Goal: Information Seeking & Learning: Learn about a topic

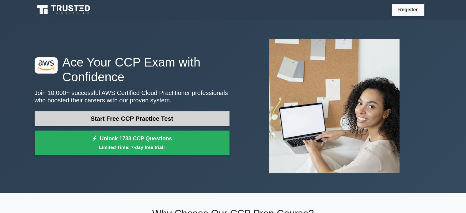
click at [123, 119] on link "Start Free CCP Practice Test" at bounding box center [132, 118] width 195 height 15
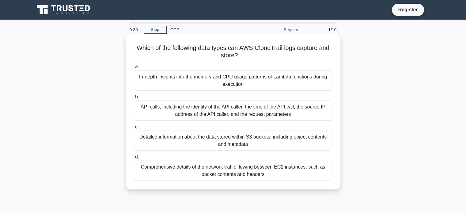
click at [217, 87] on div "In-depth insights into the memory and CPU usage patterns of Lambda functions du…" at bounding box center [233, 80] width 199 height 20
click at [134, 69] on input "a. In-depth insights into the memory and CPU usage patterns of Lambda functions…" at bounding box center [134, 67] width 0 height 4
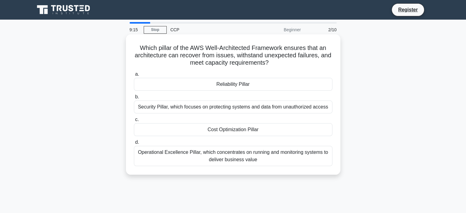
click at [237, 85] on div "Reliability Pillar" at bounding box center [233, 84] width 199 height 13
click at [134, 76] on input "a. Reliability Pillar" at bounding box center [134, 74] width 0 height 4
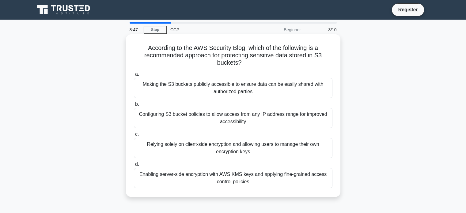
click at [220, 93] on div "Making the S3 buckets publicly accessible to ensure data can be easily shared w…" at bounding box center [233, 88] width 199 height 20
click at [134, 76] on input "a. Making the S3 buckets publicly accessible to ensure data can be easily share…" at bounding box center [134, 74] width 0 height 4
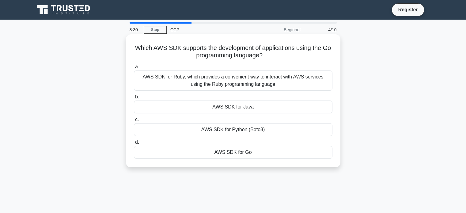
click at [237, 106] on div "AWS SDK for Java" at bounding box center [233, 106] width 199 height 13
click at [134, 99] on input "b. AWS SDK for [GEOGRAPHIC_DATA]" at bounding box center [134, 97] width 0 height 4
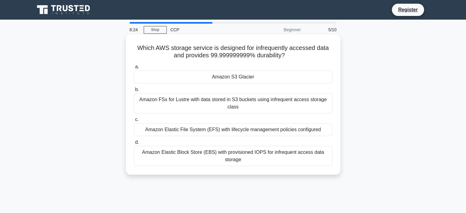
click at [221, 131] on div "Amazon Elastic File System (EFS) with lifecycle management policies configured" at bounding box center [233, 129] width 199 height 13
click at [134, 122] on input "c. Amazon Elastic File System (EFS) with lifecycle management policies configur…" at bounding box center [134, 120] width 0 height 4
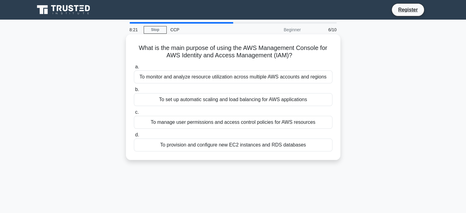
click at [199, 82] on div "To monitor and analyze resource utilization across multiple AWS accounts and re…" at bounding box center [233, 76] width 199 height 13
click at [134, 69] on input "a. To monitor and analyze resource utilization across multiple AWS accounts and…" at bounding box center [134, 67] width 0 height 4
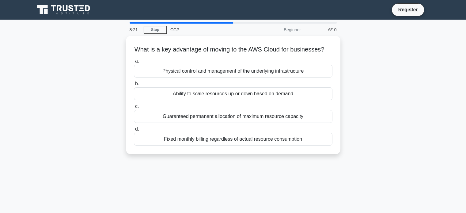
click at [199, 78] on div "Physical control and management of the underlying infrastructure" at bounding box center [233, 71] width 199 height 13
click at [134, 63] on input "a. Physical control and management of the underlying infrastructure" at bounding box center [134, 61] width 0 height 4
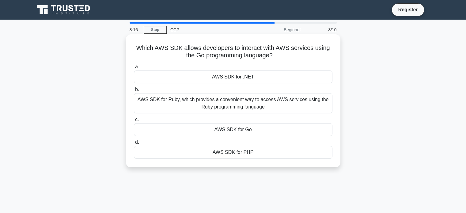
click at [239, 103] on div "AWS SDK for Ruby, which provides a convenient way to access AWS services using …" at bounding box center [233, 103] width 199 height 20
click at [134, 92] on input "b. AWS SDK for Ruby, which provides a convenient way to access AWS services usi…" at bounding box center [134, 90] width 0 height 4
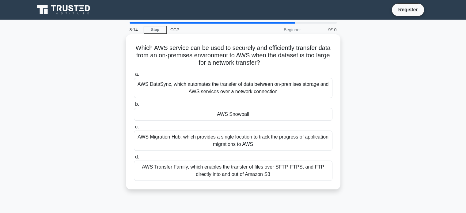
click at [219, 84] on div "AWS DataSync, which automates the transfer of data between on-premises storage …" at bounding box center [233, 88] width 199 height 20
click at [134, 76] on input "a. AWS DataSync, which automates the transfer of data between on-premises stora…" at bounding box center [134, 74] width 0 height 4
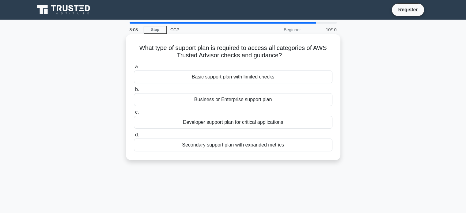
click at [224, 101] on div "Business or Enterprise support plan" at bounding box center [233, 99] width 199 height 13
click at [134, 92] on input "b. Business or Enterprise support plan" at bounding box center [134, 90] width 0 height 4
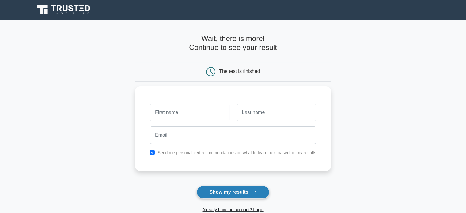
click at [224, 193] on button "Show my results" at bounding box center [233, 192] width 72 height 13
click at [464, 53] on main "Wait, there is more! Continue to see your result The test is finished and the" at bounding box center [233, 130] width 466 height 221
